Goal: Find specific page/section: Find specific page/section

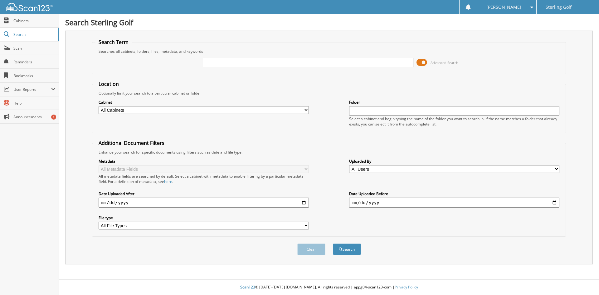
click at [263, 61] on input "text" at bounding box center [308, 62] width 210 height 9
type input "2045249"
click at [333, 243] on button "Search" at bounding box center [347, 249] width 28 height 12
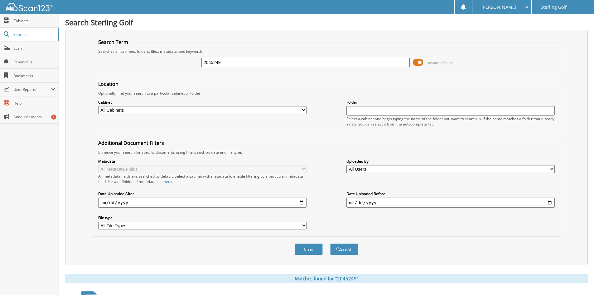
drag, startPoint x: 231, startPoint y: 60, endPoint x: 124, endPoint y: 56, distance: 107.4
click at [124, 56] on div "2045249 Advanced Search" at bounding box center [326, 62] width 463 height 17
type input "445849759377"
click at [330, 243] on button "Search" at bounding box center [344, 249] width 28 height 12
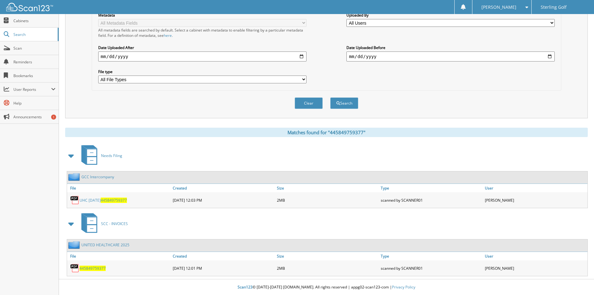
click at [122, 243] on link "UNITED HEALTHCARE 2025" at bounding box center [105, 244] width 48 height 5
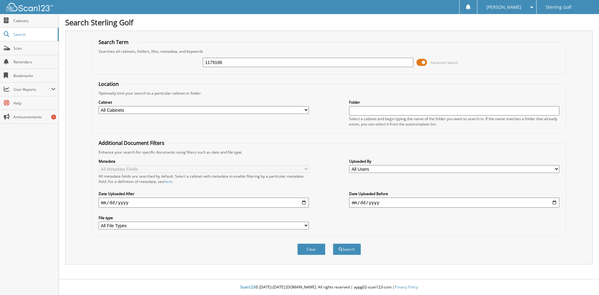
type input "1179166"
click at [333, 243] on button "Search" at bounding box center [347, 249] width 28 height 12
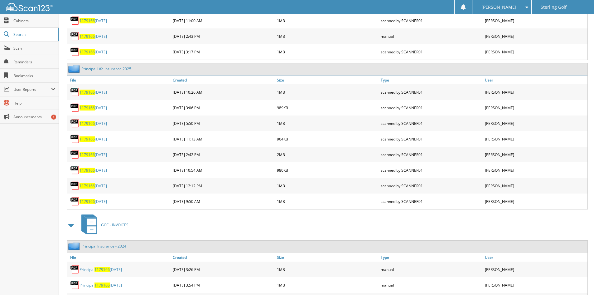
scroll to position [725, 0]
click at [113, 70] on link "Principal Life Insurance 2025" at bounding box center [106, 67] width 50 height 5
